Goal: Obtain resource: Download file/media

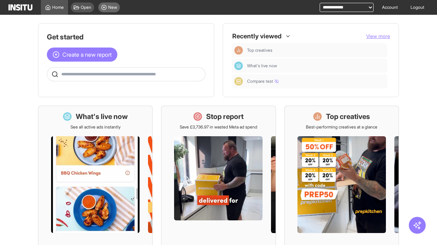
click at [109, 6] on span "New" at bounding box center [112, 8] width 9 height 6
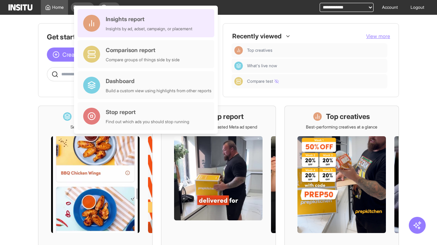
click at [134, 25] on div "Insights report Insights by ad, adset, campaign, or placement" at bounding box center [149, 23] width 87 height 17
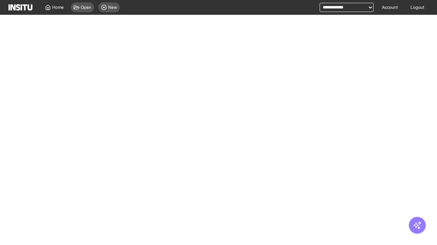
select select "**"
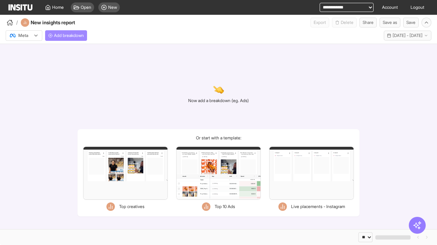
click at [66, 34] on span "Add breakdown" at bounding box center [69, 36] width 30 height 6
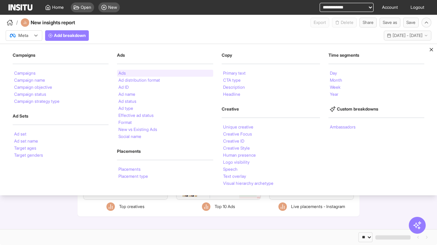
click at [129, 73] on div "Ads" at bounding box center [165, 73] width 96 height 7
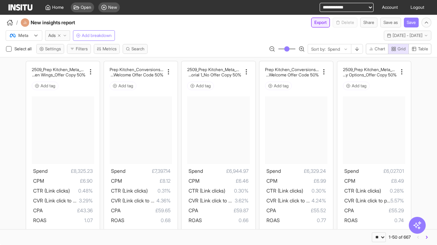
click at [319, 24] on button "Export" at bounding box center [320, 23] width 19 height 10
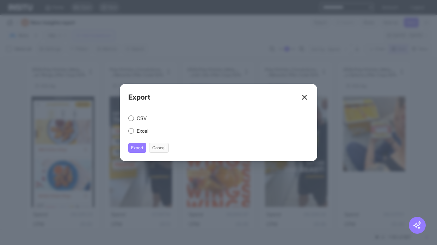
click at [138, 119] on label "CSV" at bounding box center [142, 118] width 10 height 7
click at [138, 148] on button "Export" at bounding box center [137, 148] width 18 height 10
